Goal: Task Accomplishment & Management: Use online tool/utility

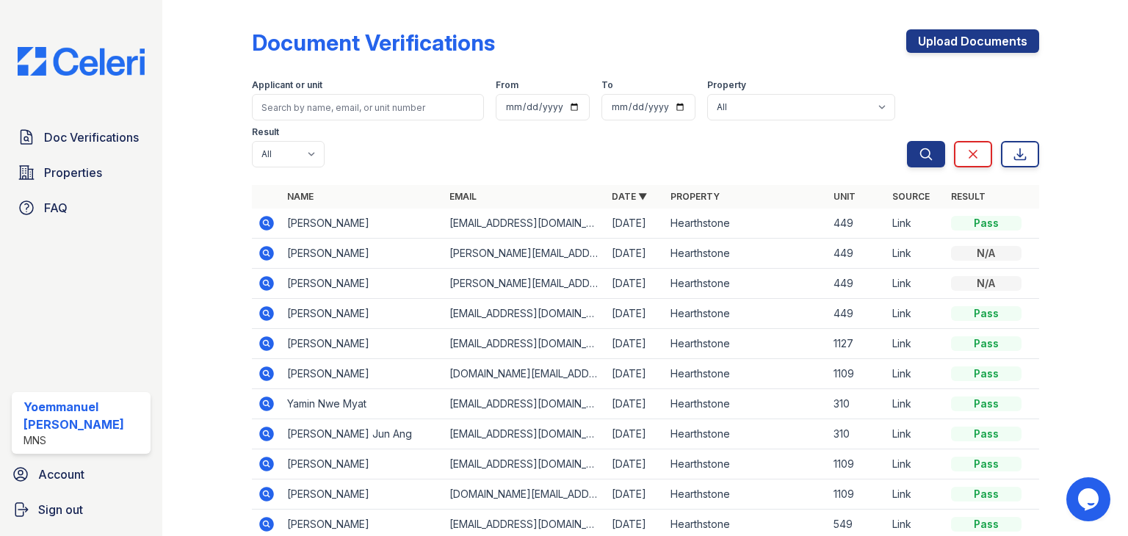
click at [267, 230] on icon at bounding box center [266, 223] width 15 height 15
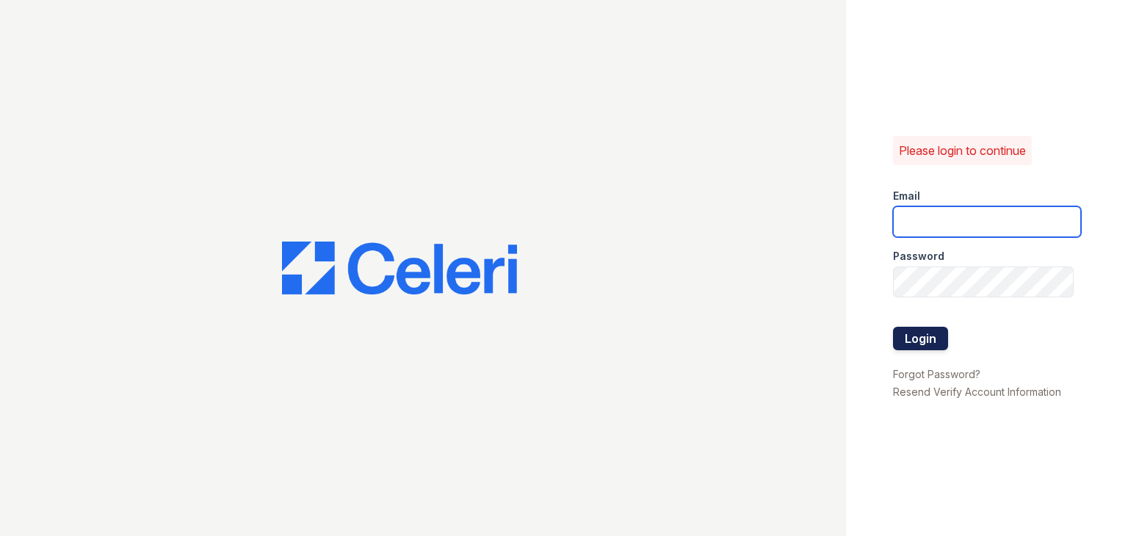
type input "ymp@mns.com"
click at [911, 349] on button "Login" at bounding box center [920, 339] width 55 height 24
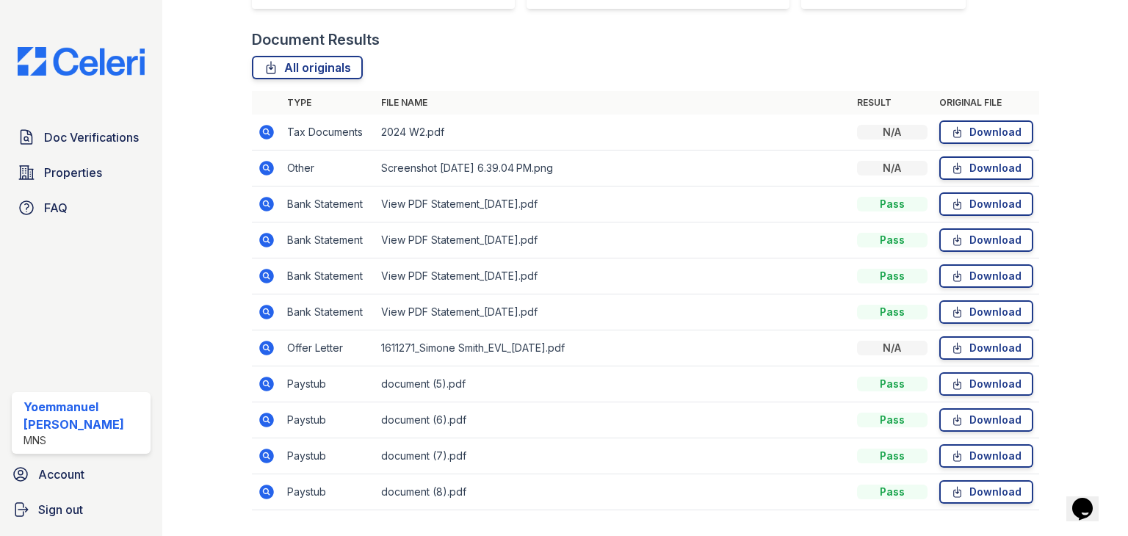
scroll to position [373, 0]
